Goal: Use online tool/utility: Utilize a website feature to perform a specific function

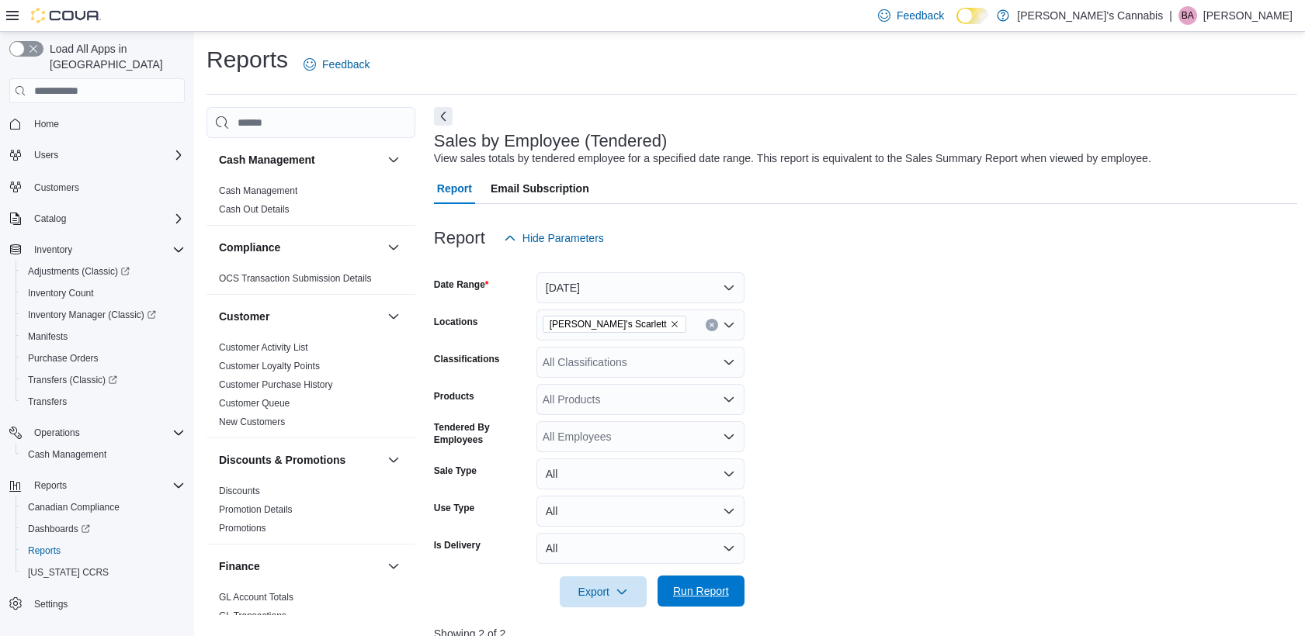
scroll to position [421, 0]
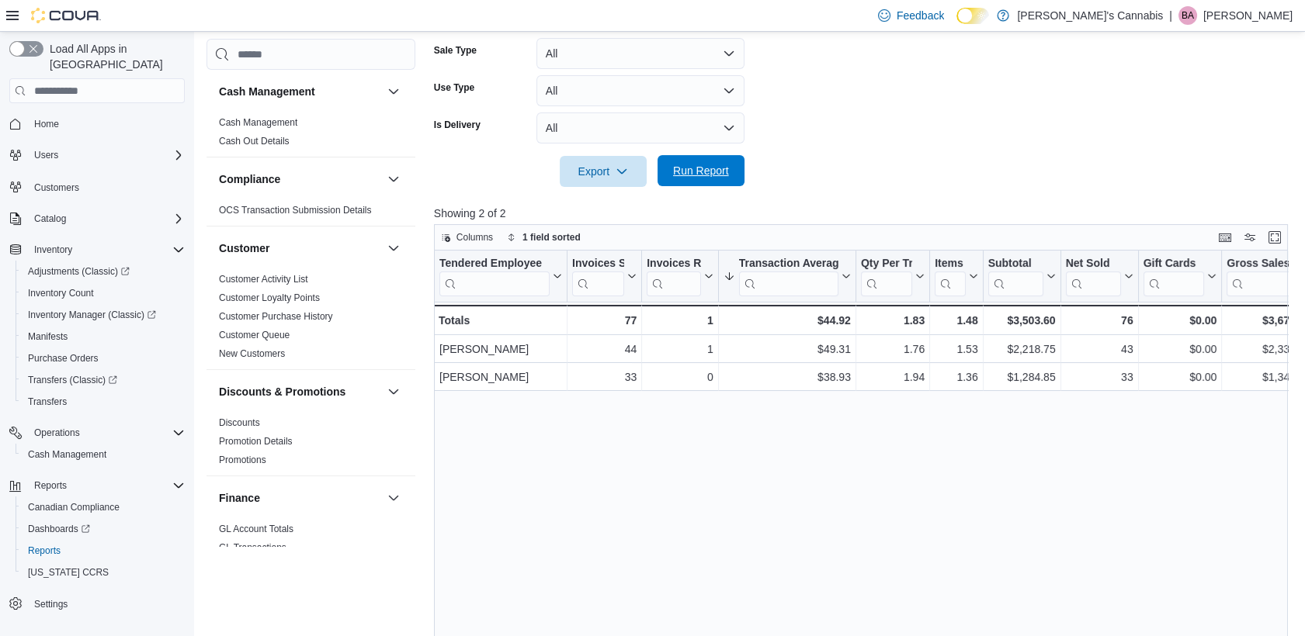
click at [705, 166] on span "Run Report" at bounding box center [701, 171] width 56 height 16
click at [692, 173] on span "Run Report" at bounding box center [701, 171] width 56 height 16
click at [668, 156] on span "Run Report" at bounding box center [701, 170] width 68 height 31
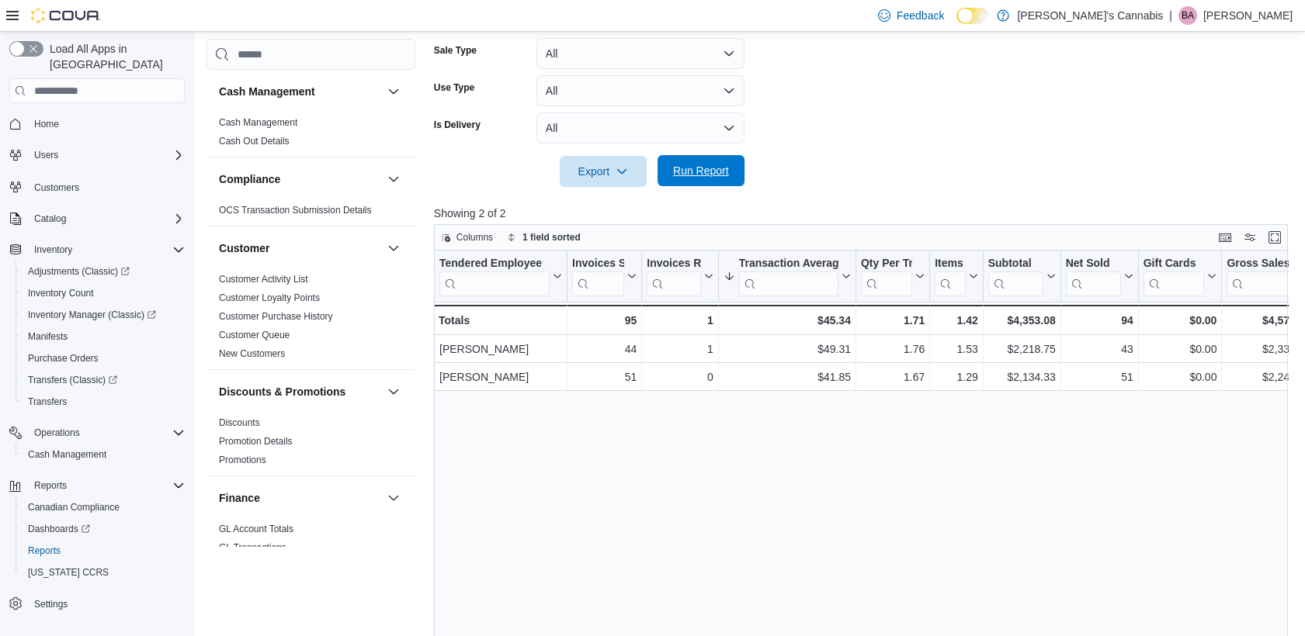
click at [720, 171] on span "Run Report" at bounding box center [701, 171] width 56 height 16
click at [670, 176] on span "Run Report" at bounding box center [701, 170] width 68 height 31
click at [714, 158] on span "Run Report" at bounding box center [701, 170] width 68 height 31
click at [713, 159] on span "Run Report" at bounding box center [701, 170] width 68 height 31
click at [706, 172] on span "Run Report" at bounding box center [701, 171] width 56 height 16
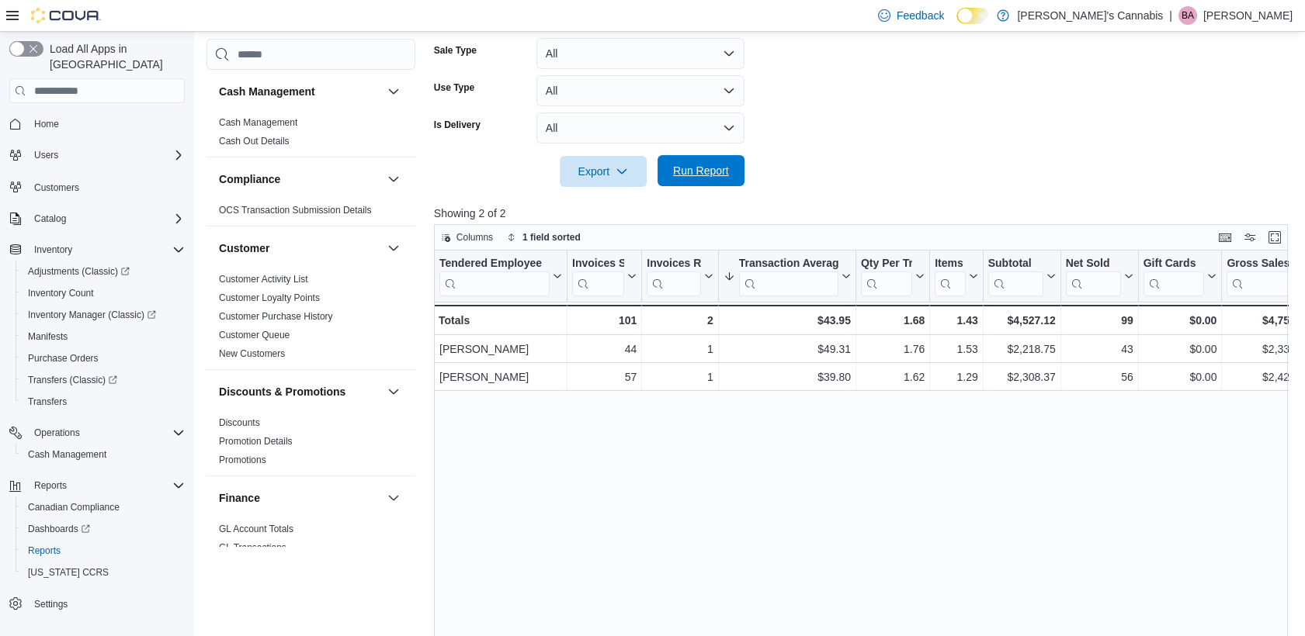
click at [706, 172] on span "Run Report" at bounding box center [701, 171] width 56 height 16
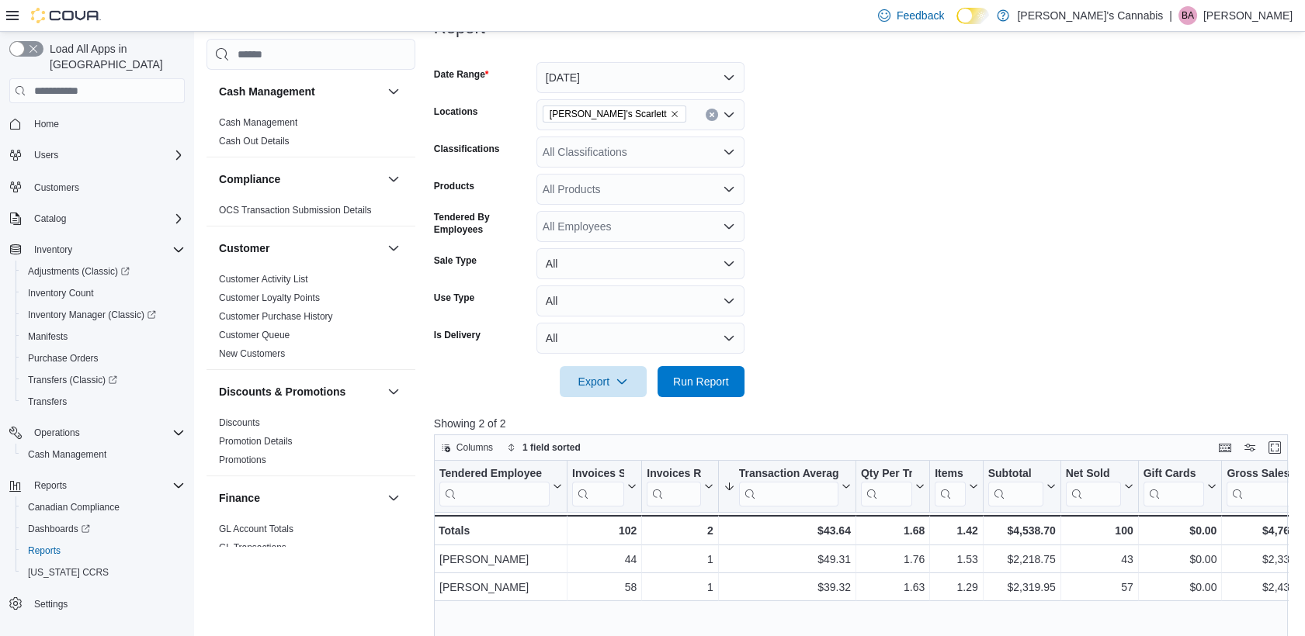
scroll to position [212, 0]
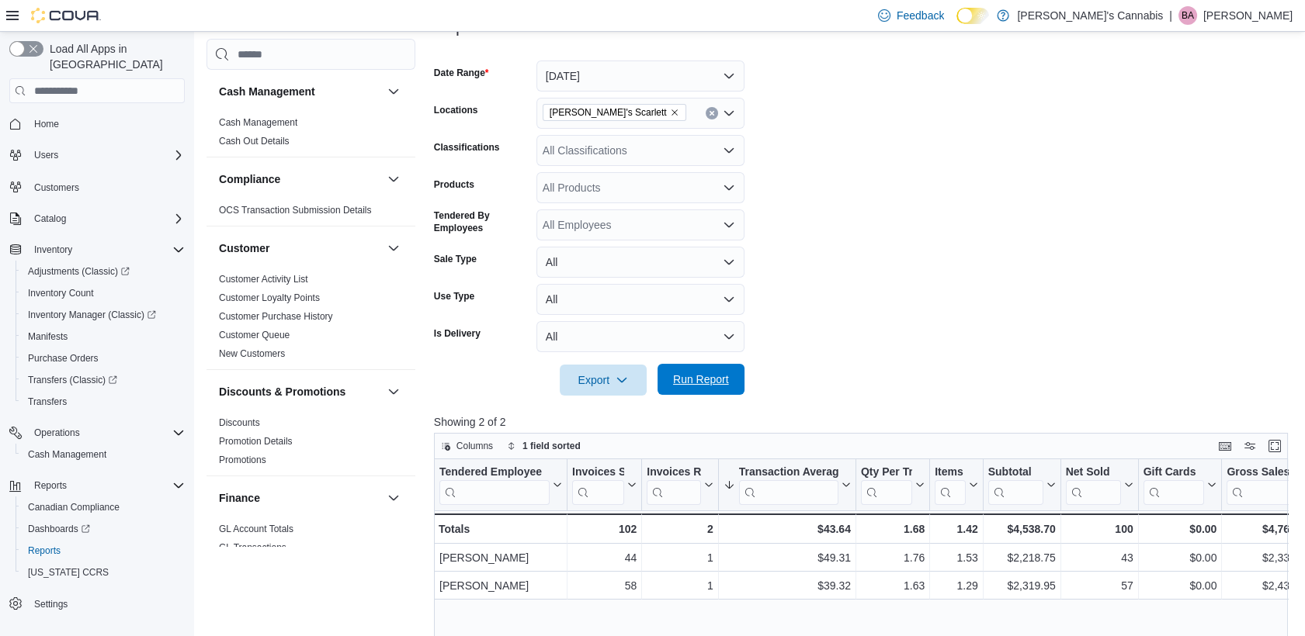
click at [727, 381] on span "Run Report" at bounding box center [701, 380] width 56 height 16
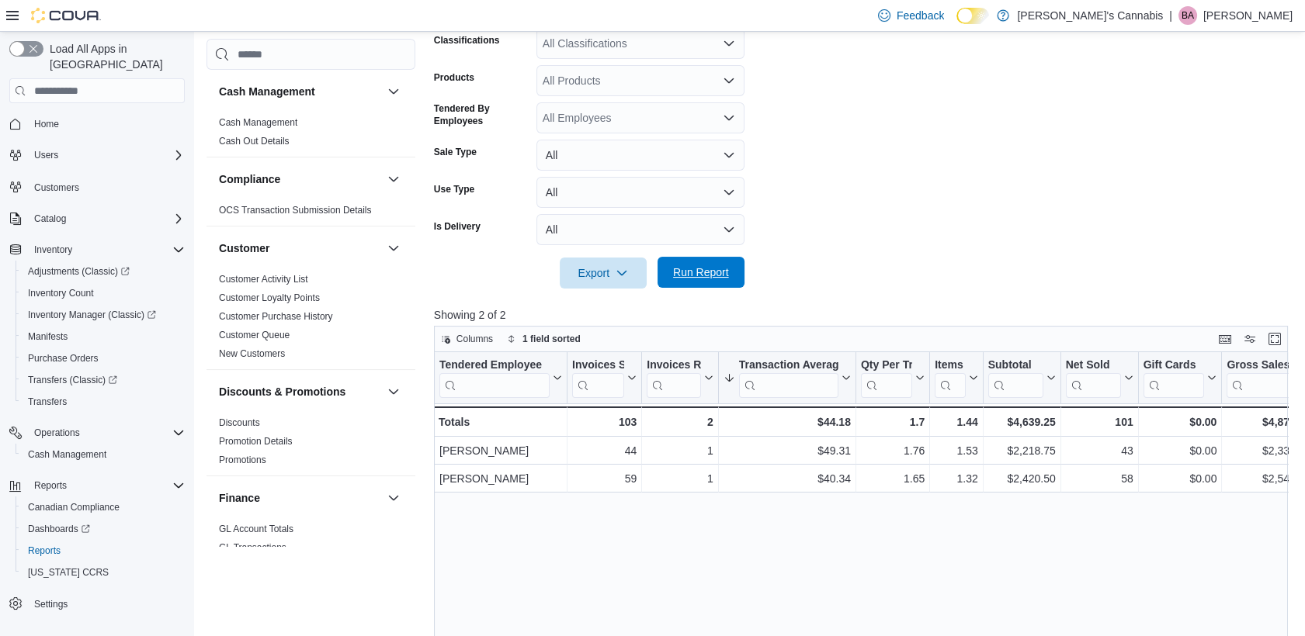
scroll to position [321, 0]
click at [938, 203] on form "Date Range [DATE] Locations MaryJane's Scarlett Classifications All Classificat…" at bounding box center [865, 110] width 863 height 354
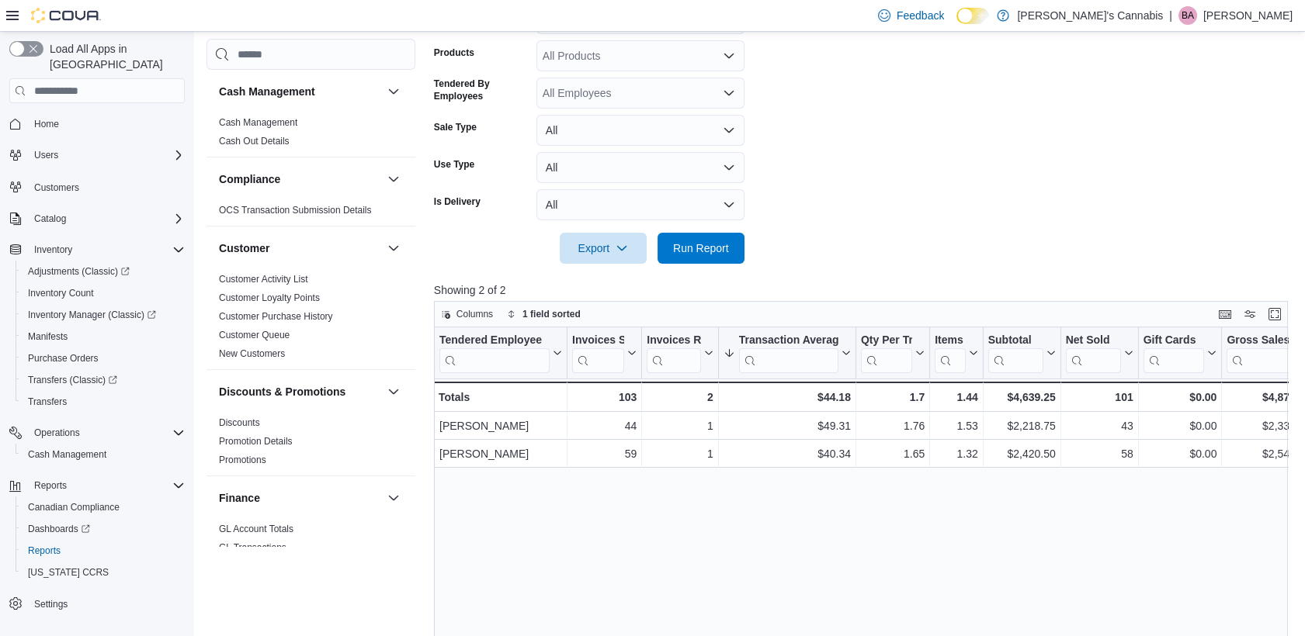
scroll to position [326, 0]
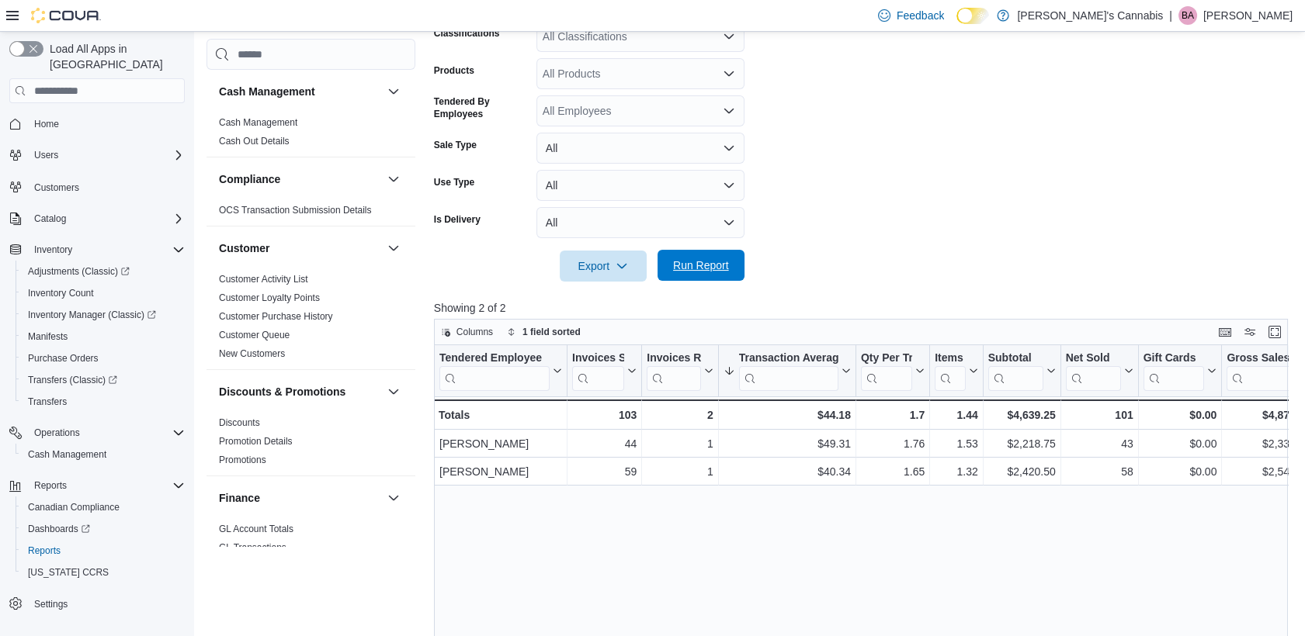
click at [698, 270] on span "Run Report" at bounding box center [701, 266] width 56 height 16
click at [58, 123] on div "Home Users Customers Catalog Inventory Adjustments (Classic) Inventory Count In…" at bounding box center [96, 363] width 175 height 509
click at [45, 115] on span "Home" at bounding box center [46, 124] width 25 height 19
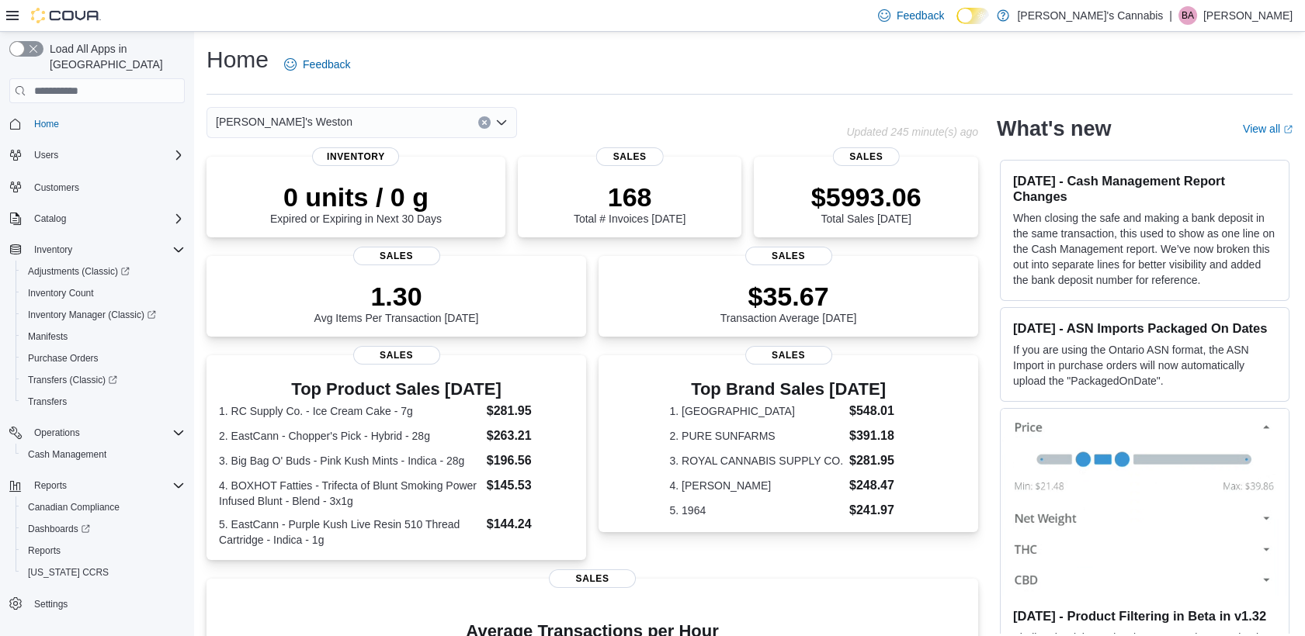
click at [486, 120] on icon "Clear input" at bounding box center [484, 123] width 6 height 6
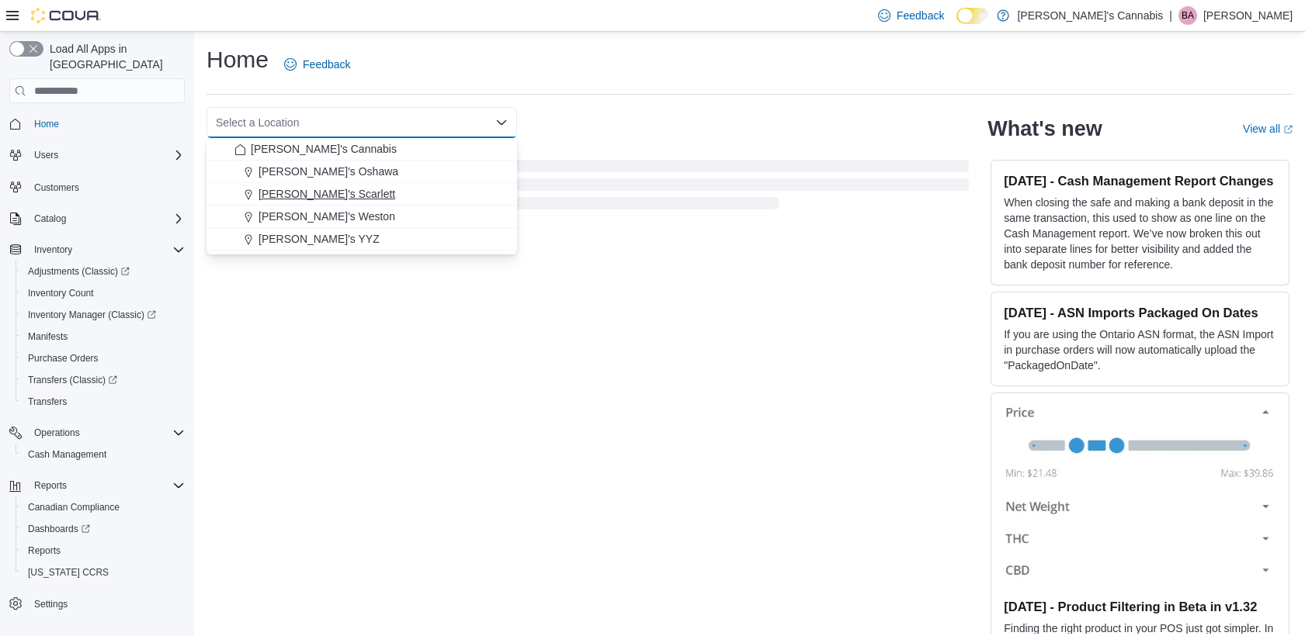
click at [330, 199] on span "[PERSON_NAME]'s Scarlett" at bounding box center [326, 194] width 137 height 16
